Goal: Task Accomplishment & Management: Use online tool/utility

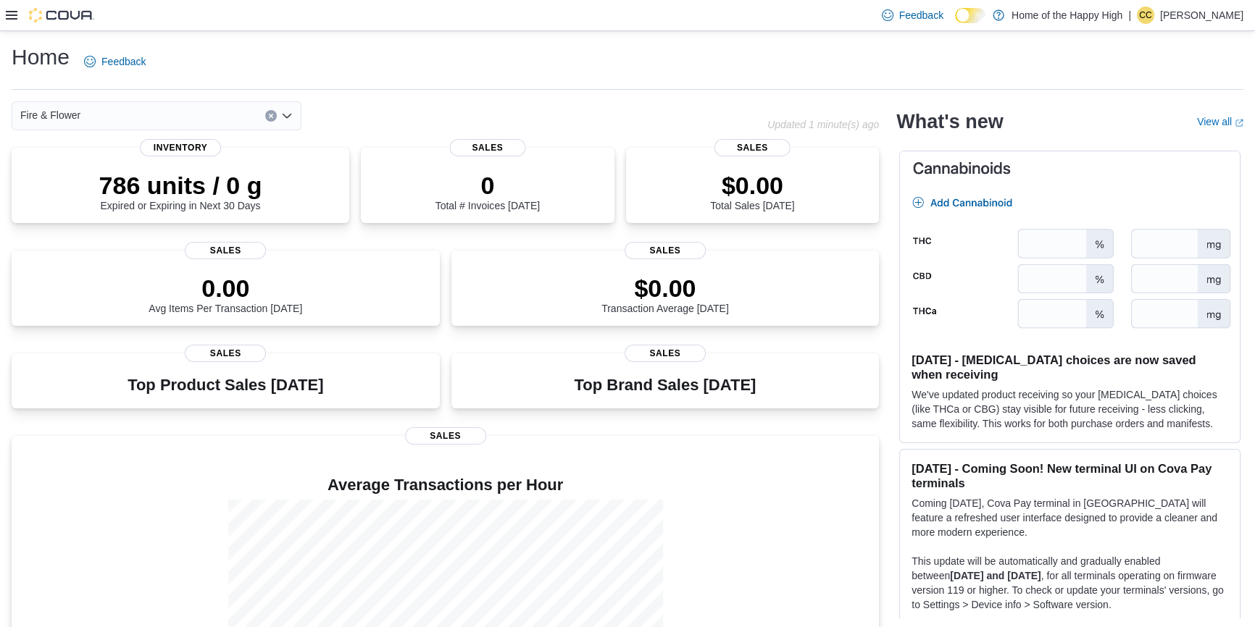
click at [9, 17] on icon at bounding box center [12, 15] width 12 height 12
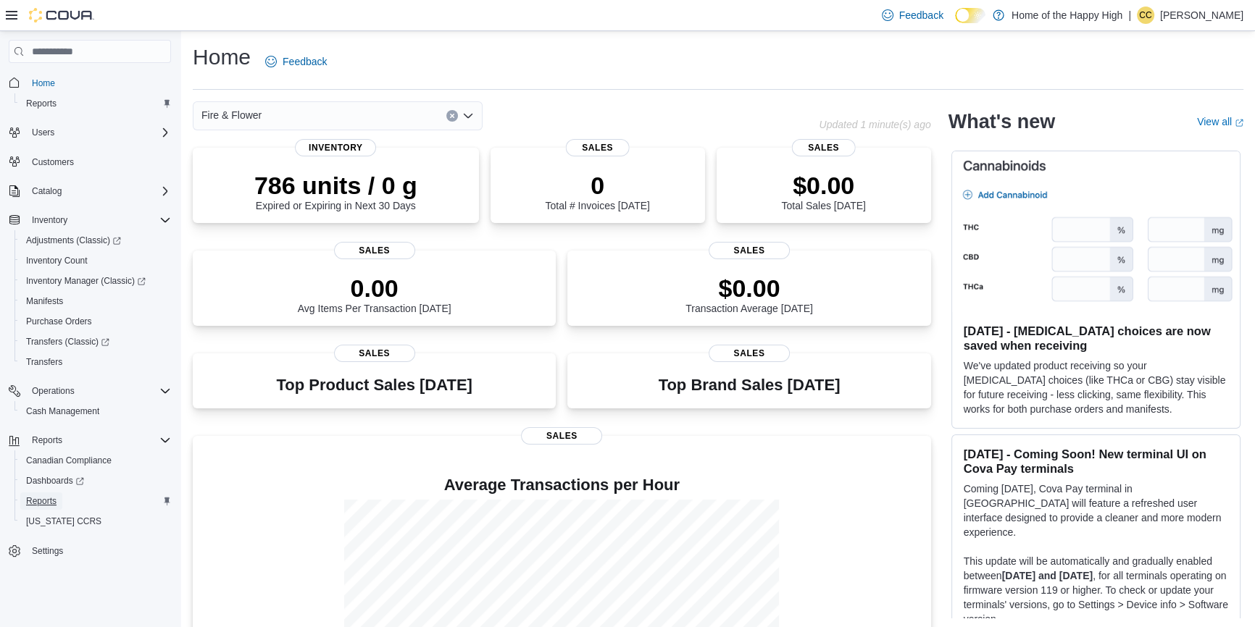
click at [48, 501] on span "Reports" at bounding box center [41, 501] width 30 height 12
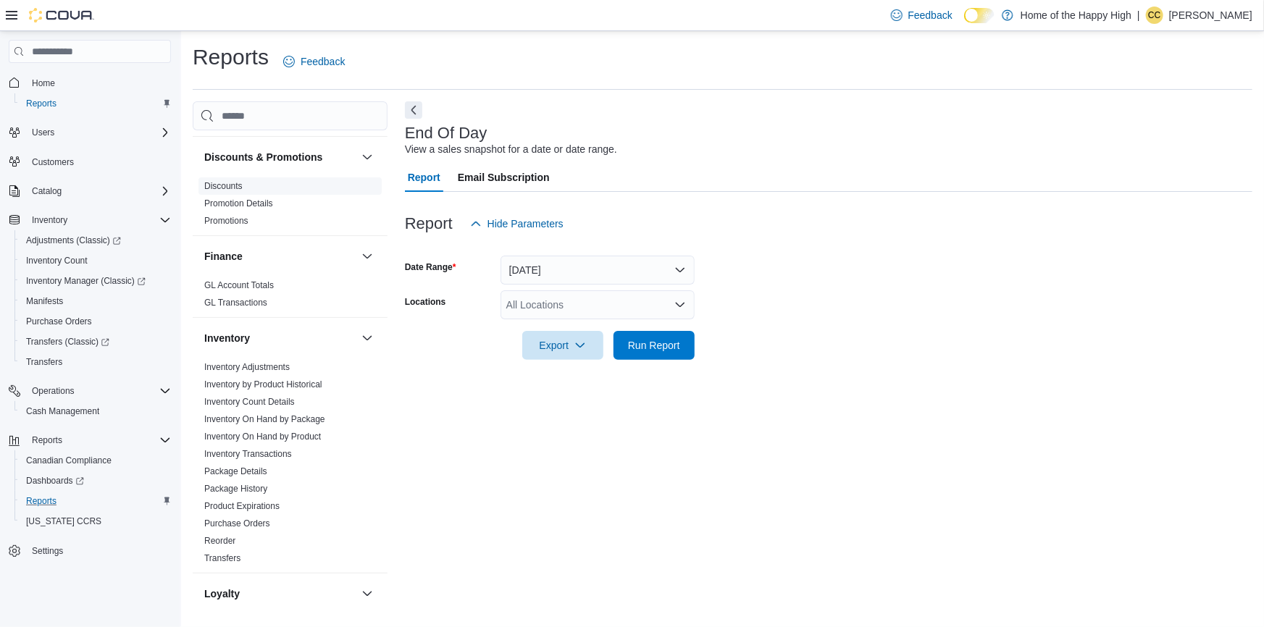
scroll to position [263, 0]
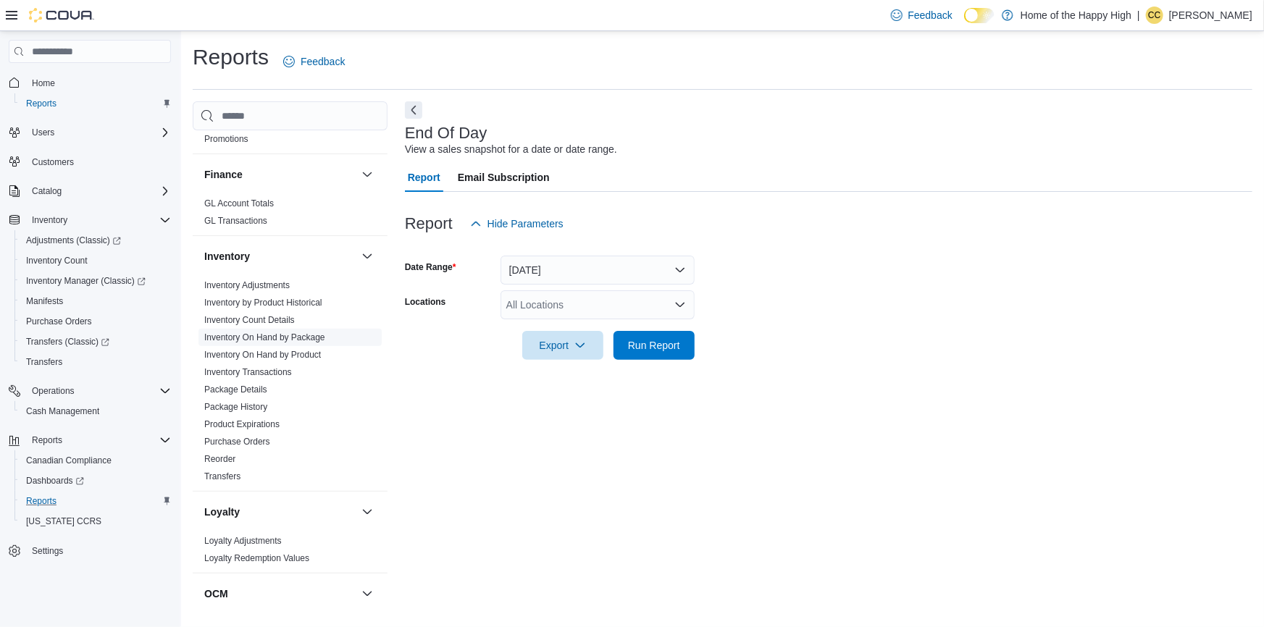
click at [308, 333] on link "Inventory On Hand by Package" at bounding box center [264, 337] width 121 height 10
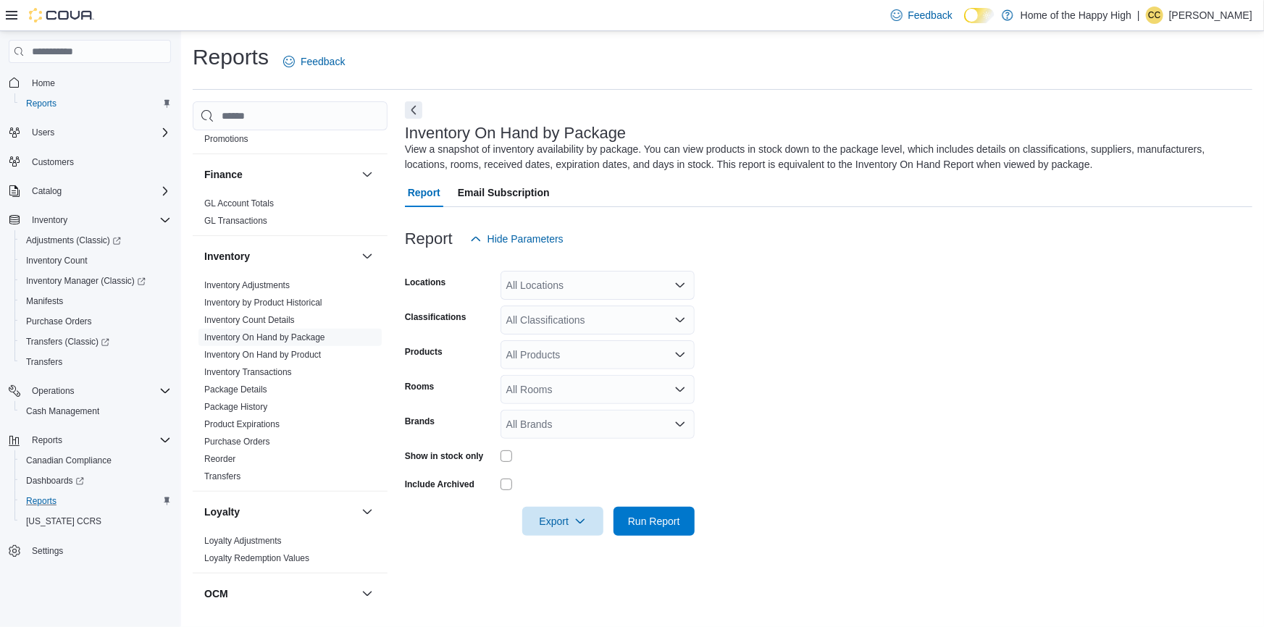
click at [571, 290] on div "All Locations" at bounding box center [598, 285] width 194 height 29
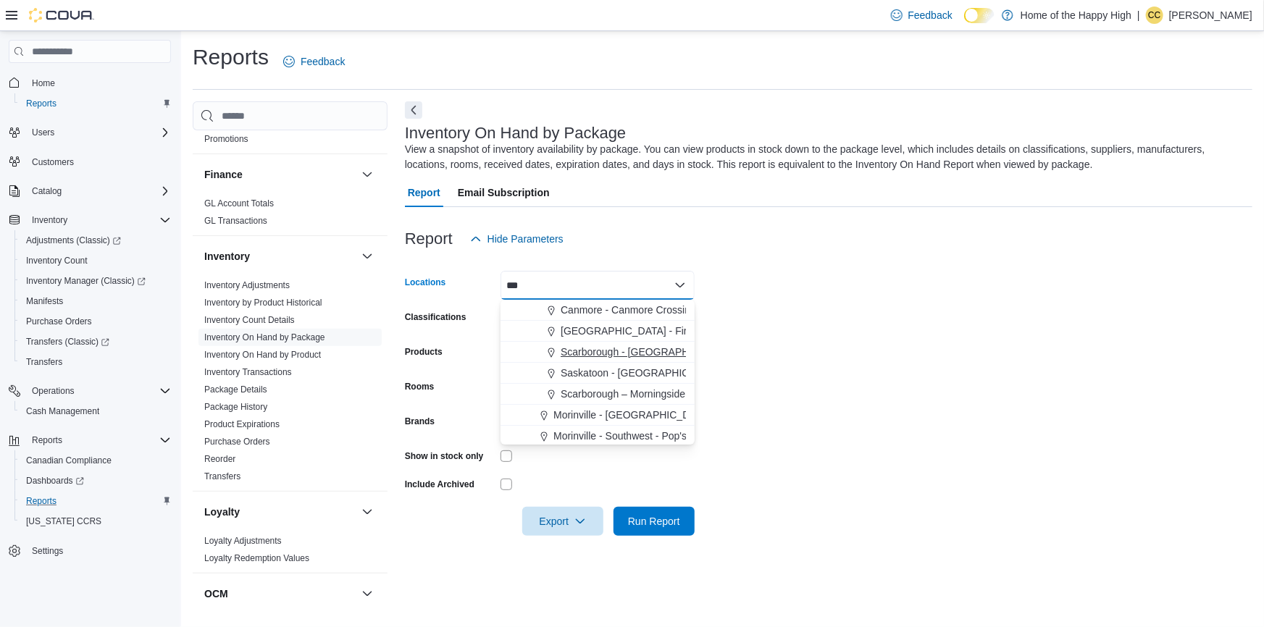
type input "***"
click at [629, 356] on span "Scarborough - Morningside Crossing - Fire & Flower" at bounding box center [682, 352] width 242 height 14
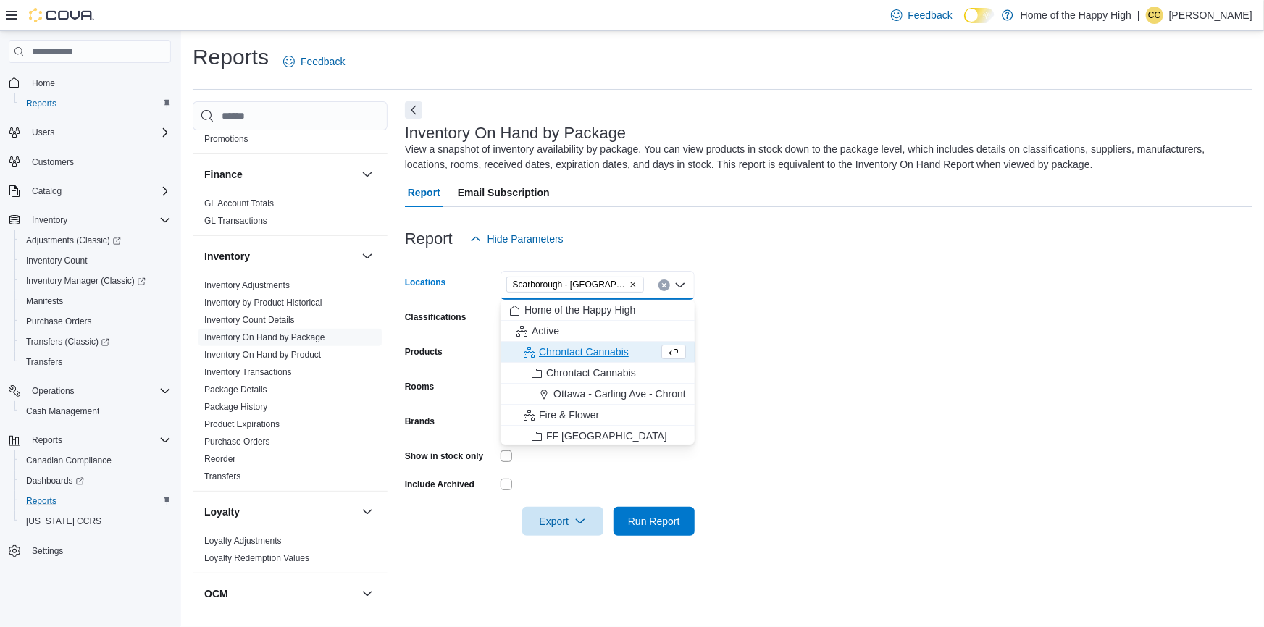
click at [878, 382] on form "Locations Scarborough - Morningside Crossing - Fire & Flower Combo box. Selecte…" at bounding box center [829, 395] width 848 height 283
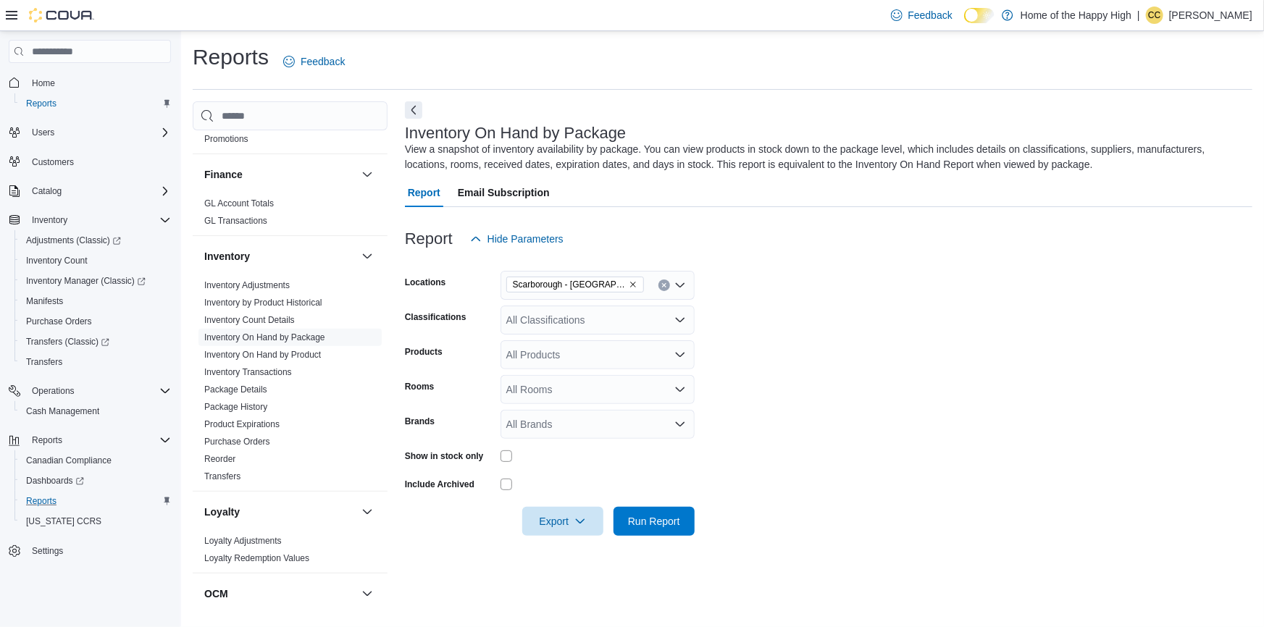
click at [553, 319] on div "All Classifications" at bounding box center [598, 320] width 194 height 29
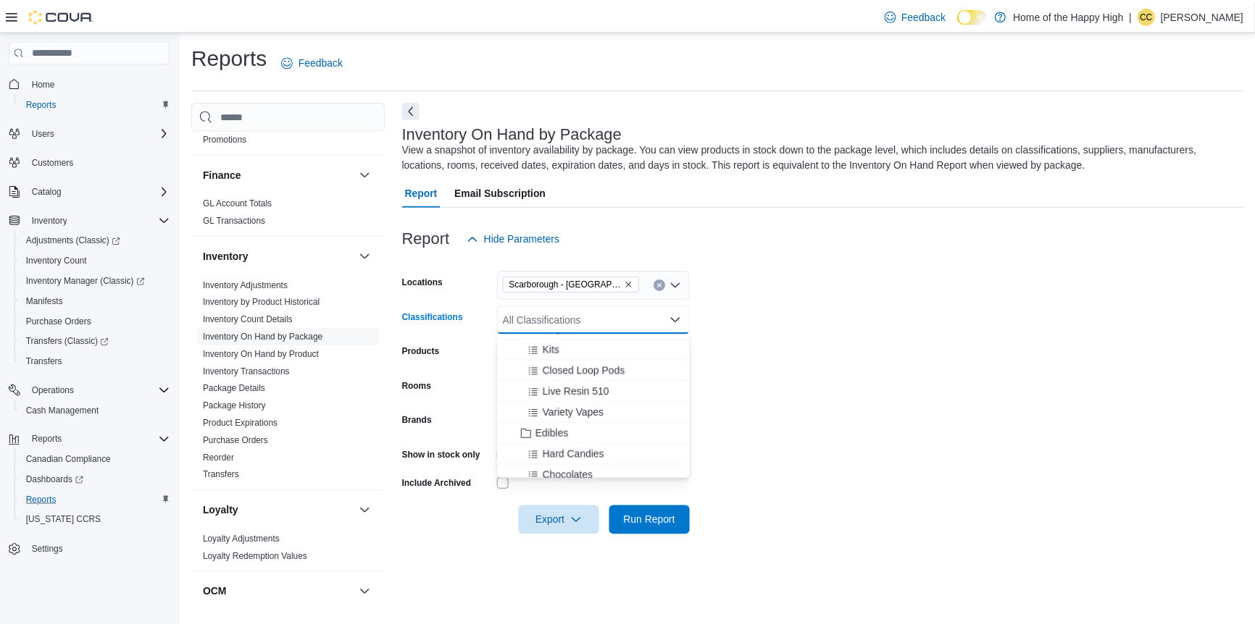
scroll to position [395, 0]
click at [560, 433] on span "Edibles" at bounding box center [555, 433] width 33 height 14
click at [774, 372] on form "Locations Scarborough - Morningside Crossing - Fire & Flower Classifications Ed…" at bounding box center [829, 395] width 848 height 283
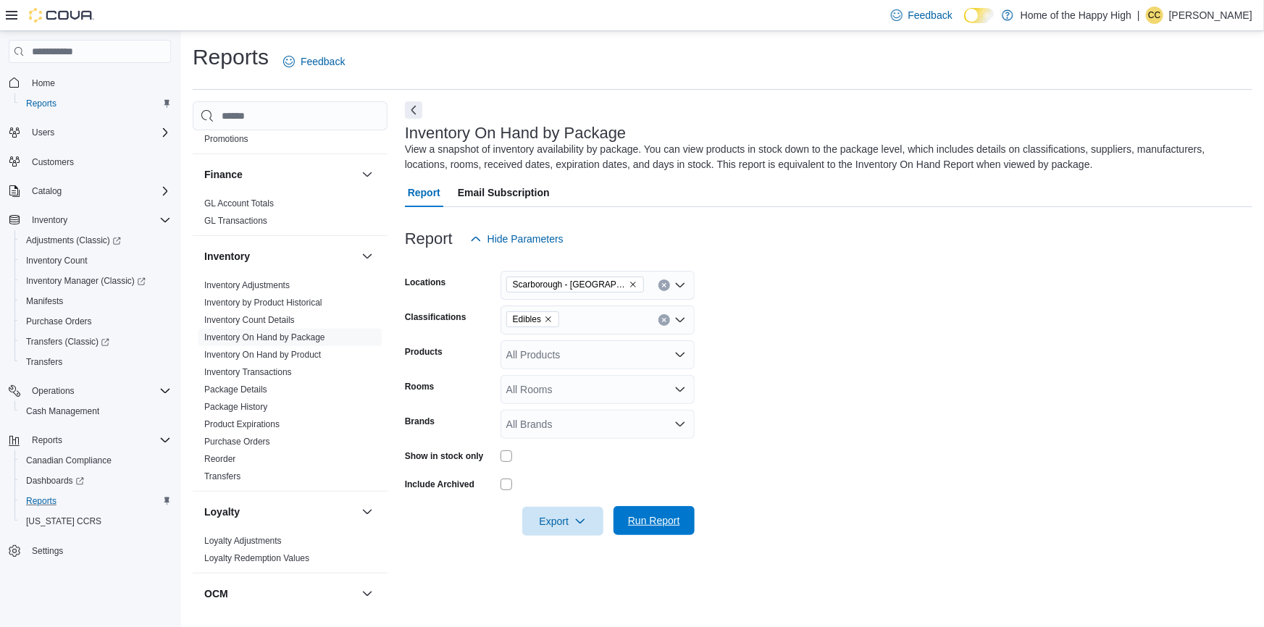
click at [652, 509] on span "Run Report" at bounding box center [654, 520] width 64 height 29
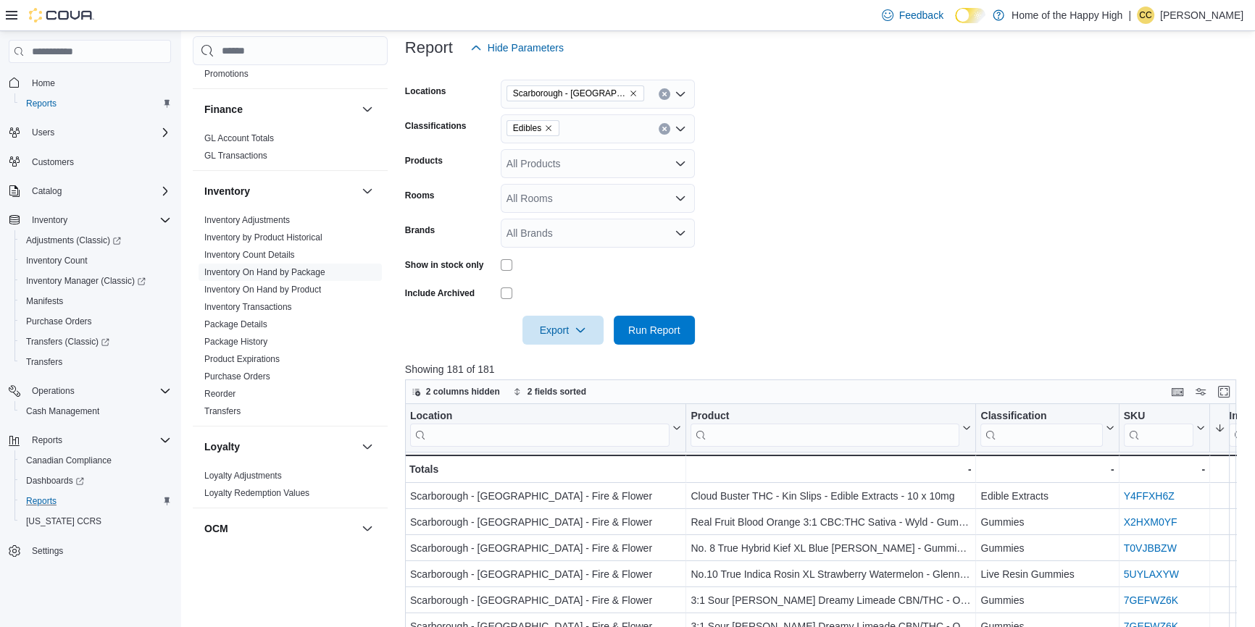
scroll to position [131, 0]
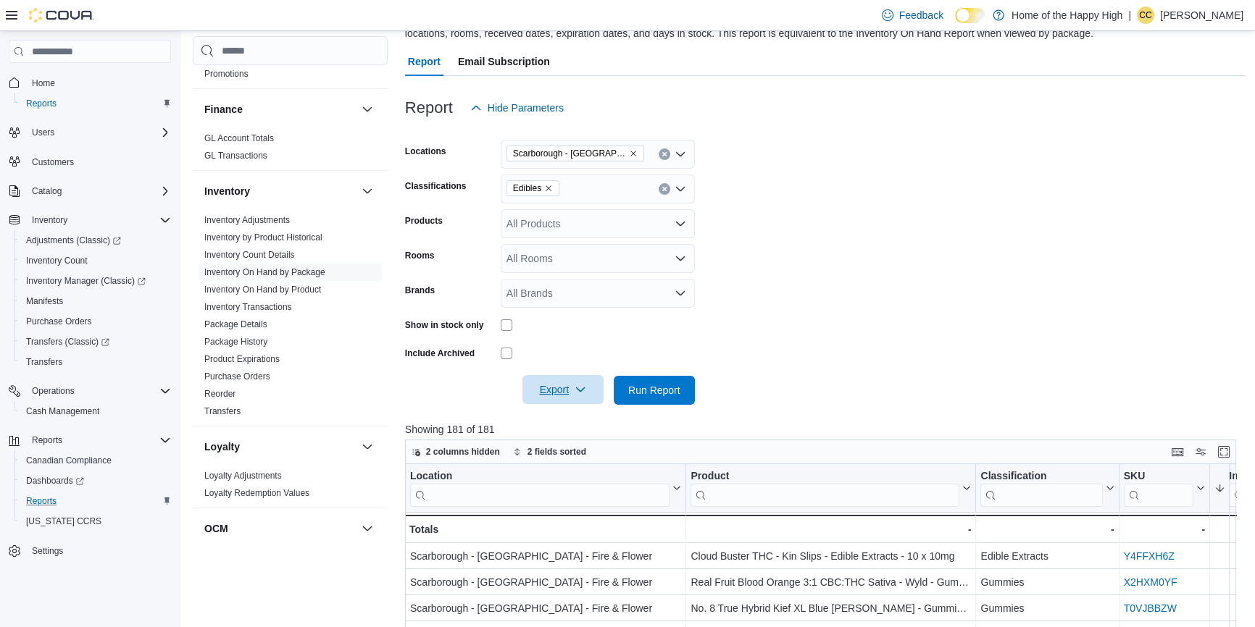
click at [580, 393] on icon "button" at bounding box center [580, 390] width 12 height 12
click at [585, 409] on button "Export to Excel" at bounding box center [565, 419] width 83 height 29
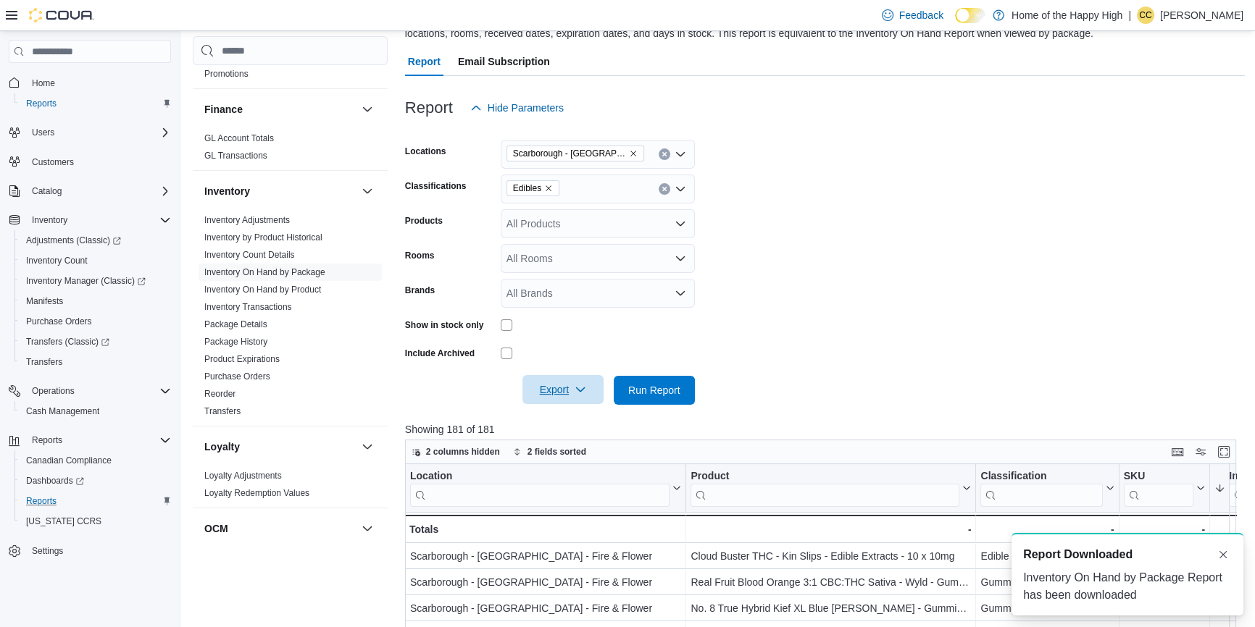
scroll to position [0, 0]
